Goal: Communication & Community: Participate in discussion

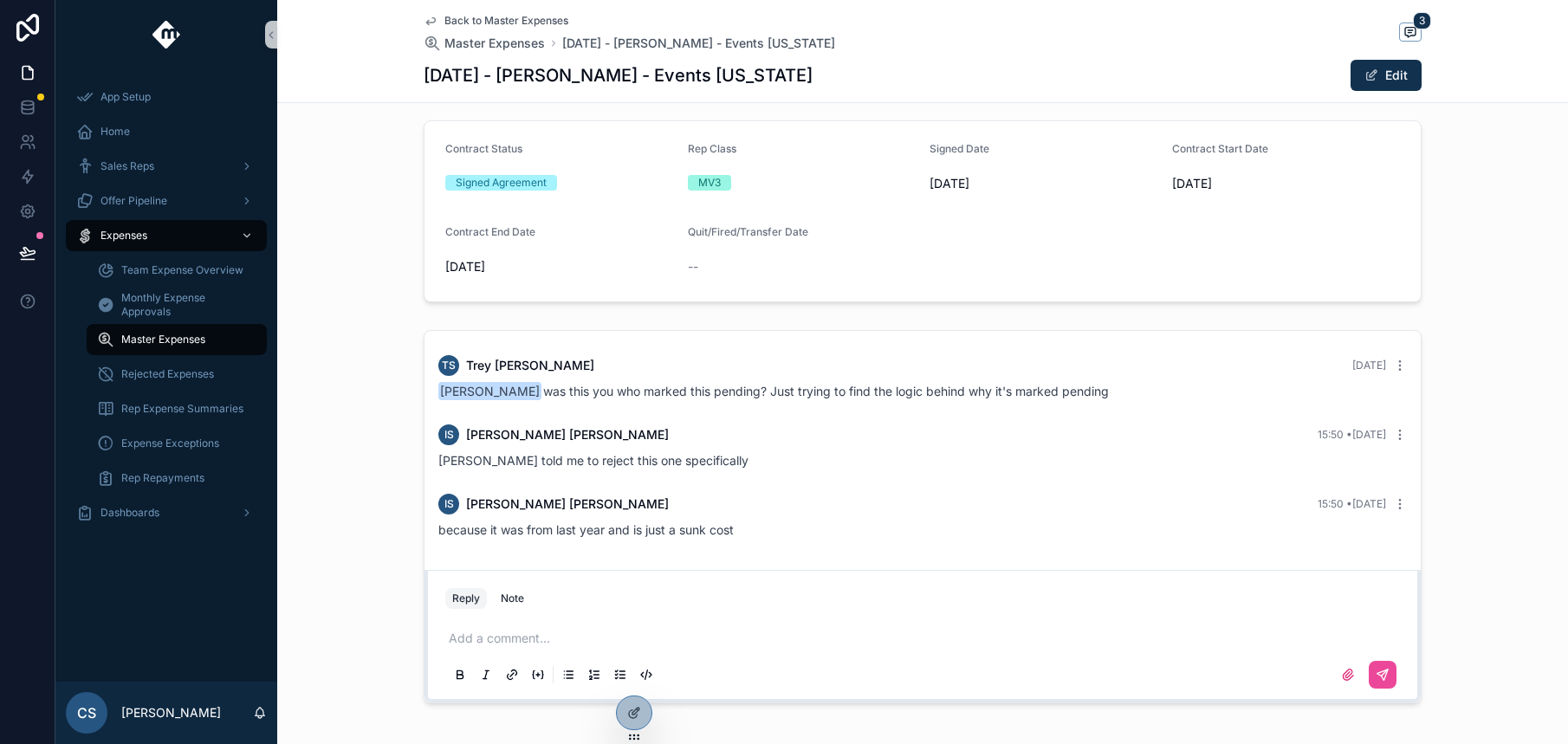
scroll to position [569, 0]
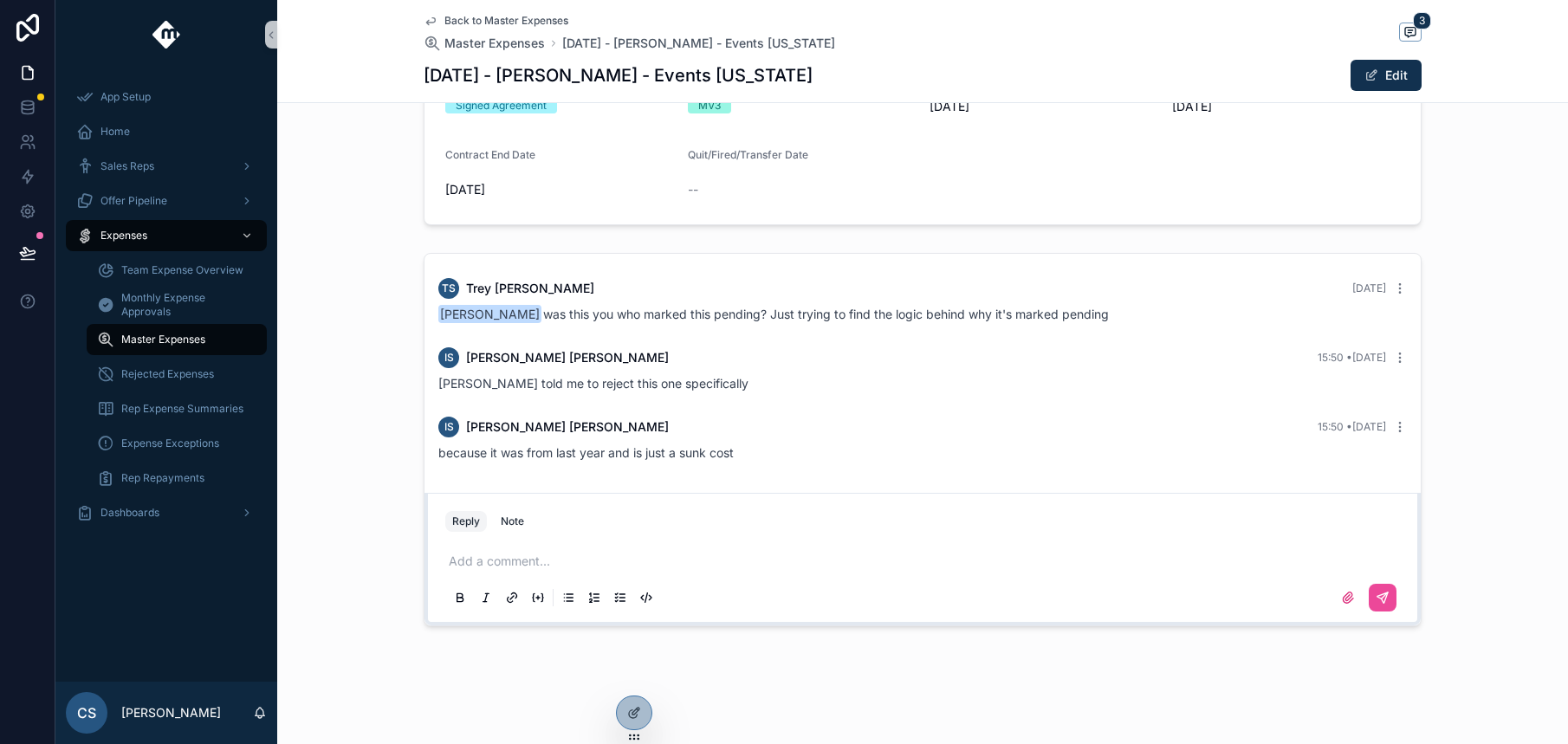
click at [523, 536] on div "Add a comment..." at bounding box center [922, 579] width 975 height 86
click at [528, 553] on p "scrollable content" at bounding box center [925, 561] width 954 height 17
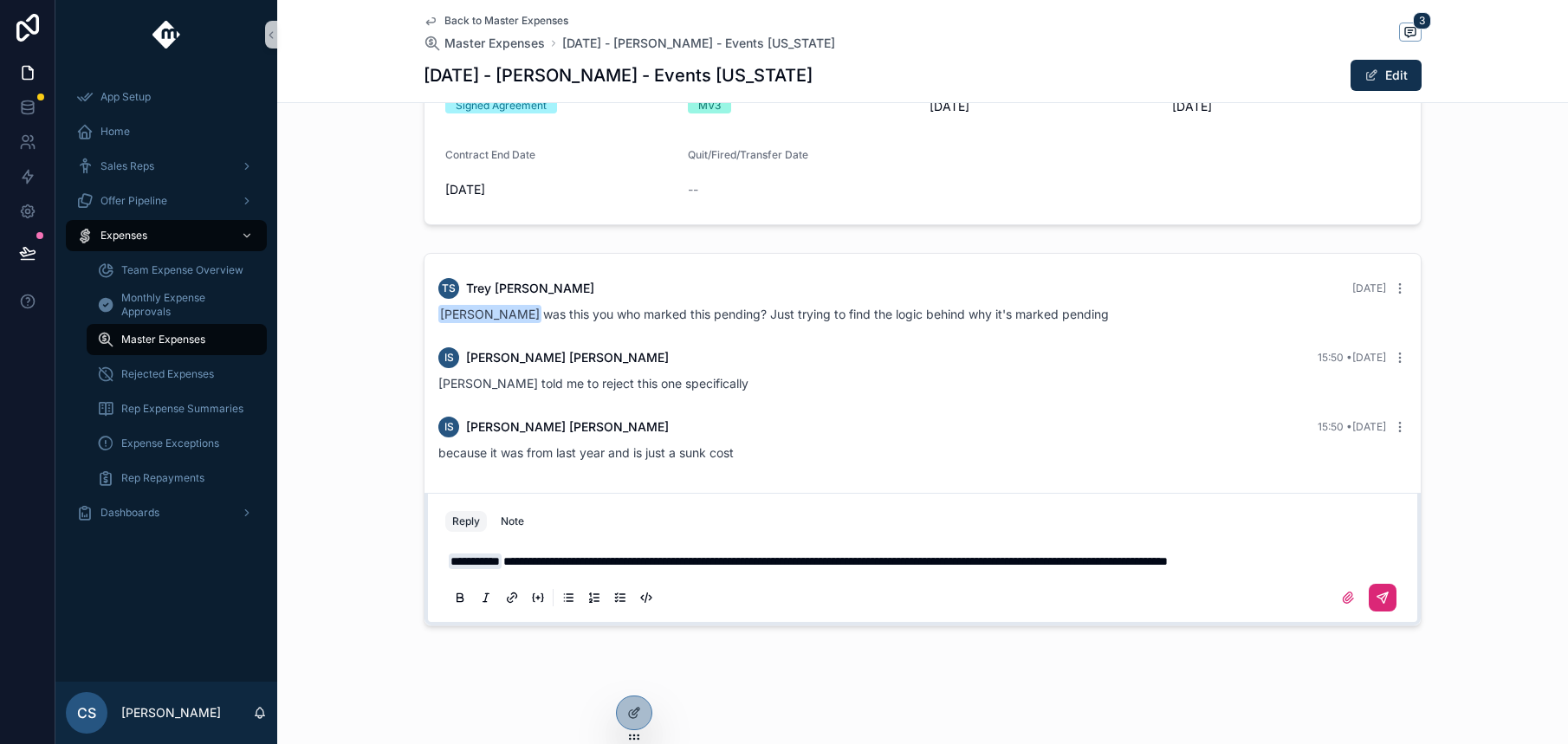
click at [1384, 595] on button "scrollable content" at bounding box center [1382, 598] width 28 height 28
